Goal: Entertainment & Leisure: Consume media (video, audio)

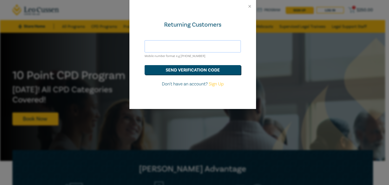
click at [191, 47] on input "text" at bounding box center [192, 46] width 96 height 12
type input "nicoletta.georgantas@dandanis.com.au"
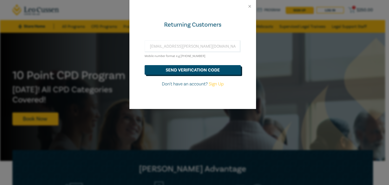
click at [205, 71] on button "send verification code" at bounding box center [192, 70] width 96 height 10
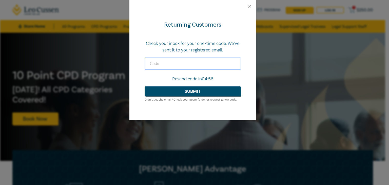
drag, startPoint x: 191, startPoint y: 64, endPoint x: 268, endPoint y: 53, distance: 78.1
click at [191, 64] on input "text" at bounding box center [192, 63] width 96 height 12
click at [163, 64] on input "text" at bounding box center [192, 63] width 96 height 12
type input "482500"
click at [191, 92] on button "Submit" at bounding box center [192, 91] width 96 height 10
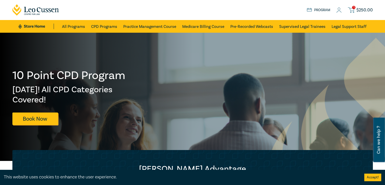
click at [354, 9] on span "1" at bounding box center [353, 7] width 3 height 3
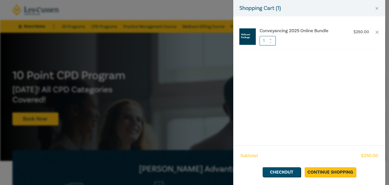
click at [378, 34] on li "Conveyancing 2025 Online Bundle $ 250.00 1" at bounding box center [309, 37] width 140 height 25
click at [376, 31] on button "button" at bounding box center [377, 32] width 4 height 4
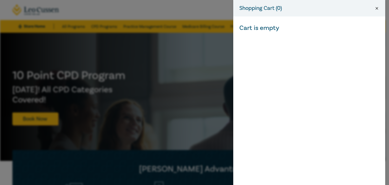
click at [376, 7] on button "Close" at bounding box center [376, 8] width 5 height 5
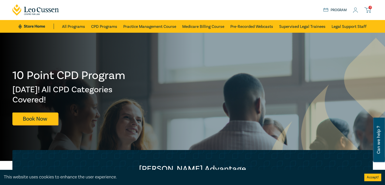
click at [356, 13] on div "0 $ 0.00 Store Home About us Program 0" at bounding box center [192, 10] width 366 height 20
click at [356, 10] on icon at bounding box center [355, 10] width 5 height 5
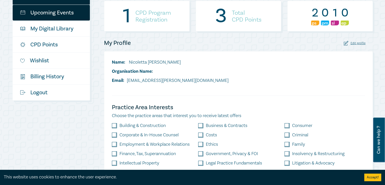
scroll to position [51, 0]
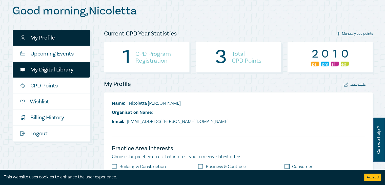
click at [58, 65] on link "My Digital Library" at bounding box center [51, 70] width 77 height 16
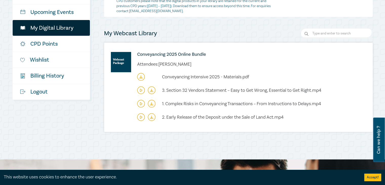
scroll to position [76, 0]
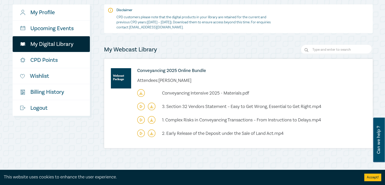
click at [140, 107] on icon at bounding box center [141, 106] width 8 height 8
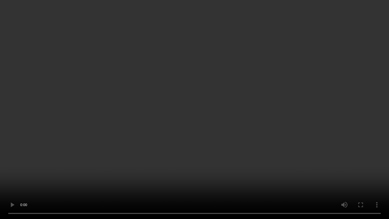
click at [217, 112] on video at bounding box center [194, 109] width 389 height 219
click at [100, 98] on video at bounding box center [194, 109] width 389 height 219
click at [381, 117] on video at bounding box center [194, 109] width 389 height 219
click at [383, 117] on video at bounding box center [194, 109] width 389 height 219
click at [222, 184] on video at bounding box center [194, 109] width 389 height 219
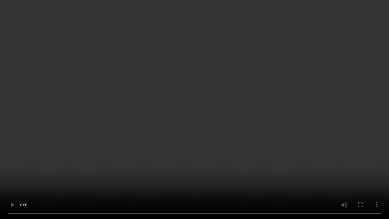
click at [241, 184] on video at bounding box center [194, 109] width 389 height 219
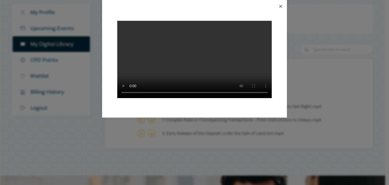
click at [281, 5] on button "Close" at bounding box center [280, 6] width 5 height 5
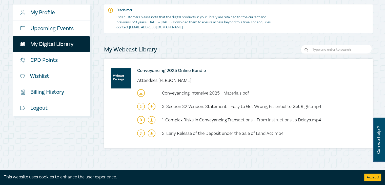
click at [141, 107] on icon at bounding box center [141, 106] width 8 height 8
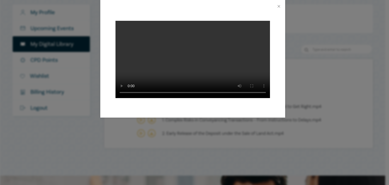
click at [179, 86] on video at bounding box center [192, 59] width 154 height 77
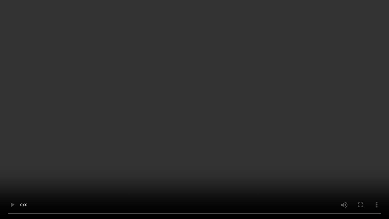
click at [166, 158] on video at bounding box center [194, 109] width 389 height 219
click at [108, 148] on video at bounding box center [194, 109] width 389 height 219
click at [275, 103] on video at bounding box center [194, 109] width 389 height 219
click at [151, 112] on video at bounding box center [194, 109] width 389 height 219
click at [262, 124] on video at bounding box center [194, 109] width 389 height 219
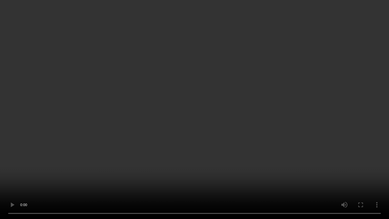
click at [145, 33] on video at bounding box center [194, 109] width 389 height 219
click at [147, 168] on video at bounding box center [194, 109] width 389 height 219
click at [192, 97] on video at bounding box center [194, 109] width 389 height 219
click at [174, 121] on video at bounding box center [194, 109] width 389 height 219
click at [226, 179] on video at bounding box center [194, 109] width 389 height 219
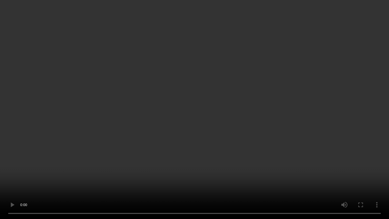
click at [215, 88] on video at bounding box center [194, 109] width 389 height 219
click at [222, 177] on video at bounding box center [194, 109] width 389 height 219
click at [289, 148] on video at bounding box center [194, 109] width 389 height 219
click at [317, 179] on video at bounding box center [194, 109] width 389 height 219
click at [174, 154] on video at bounding box center [194, 109] width 389 height 219
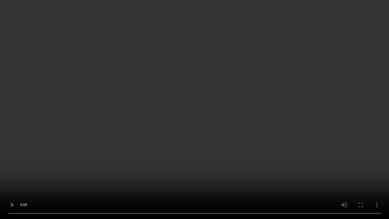
drag, startPoint x: 263, startPoint y: 166, endPoint x: 268, endPoint y: 163, distance: 5.9
click at [263, 166] on video at bounding box center [194, 109] width 389 height 219
click at [202, 117] on video at bounding box center [194, 109] width 389 height 219
click at [212, 137] on video at bounding box center [194, 109] width 389 height 219
click at [177, 109] on video at bounding box center [194, 109] width 389 height 219
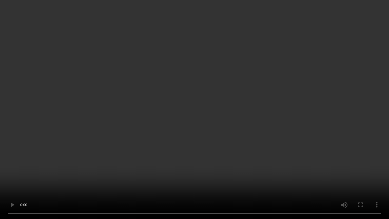
click at [261, 62] on video at bounding box center [194, 109] width 389 height 219
click at [171, 144] on video at bounding box center [194, 109] width 389 height 219
click at [230, 130] on video at bounding box center [194, 109] width 389 height 219
click at [169, 123] on video at bounding box center [194, 109] width 389 height 219
click at [219, 179] on video at bounding box center [194, 109] width 389 height 219
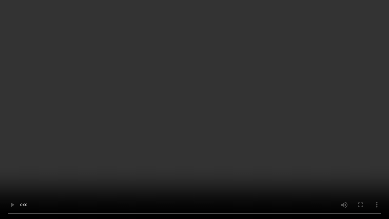
click at [236, 160] on video at bounding box center [194, 109] width 389 height 219
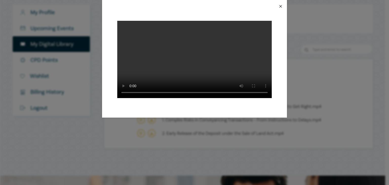
click at [280, 7] on button "Close" at bounding box center [280, 6] width 5 height 5
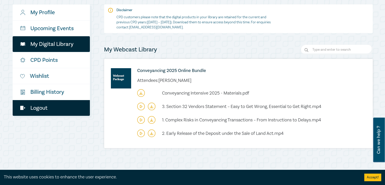
click at [68, 112] on link "Logout" at bounding box center [51, 108] width 77 height 16
